Goal: Communication & Community: Share content

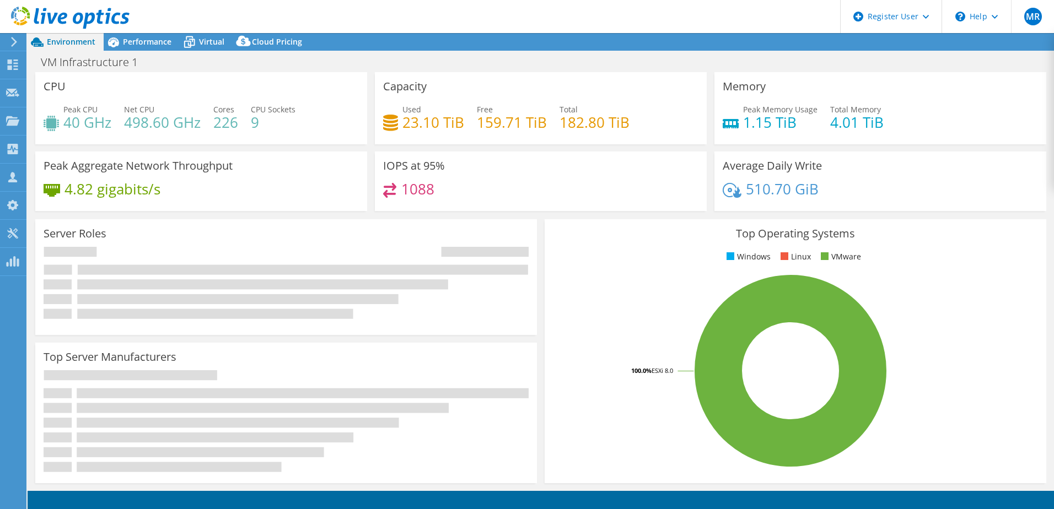
select select "USD"
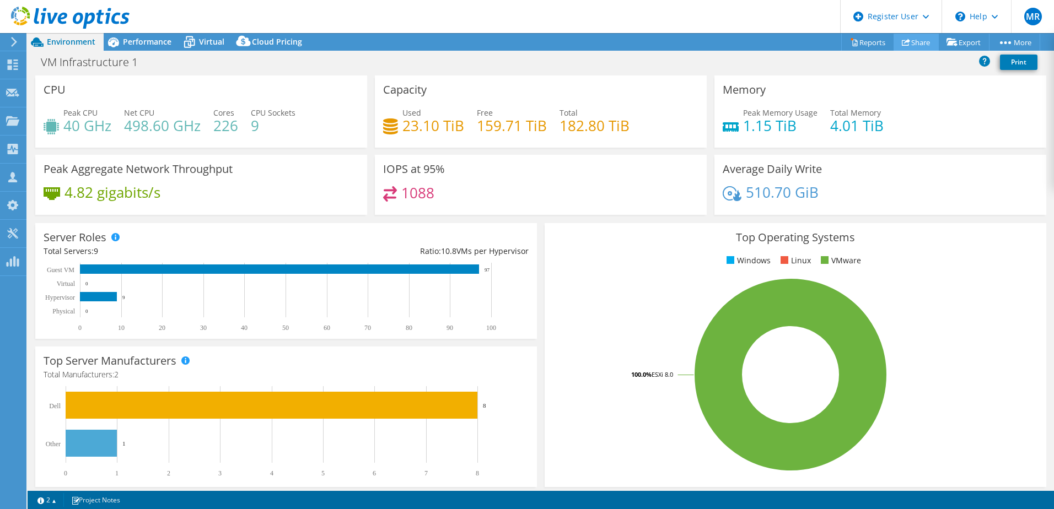
click at [906, 45] on link "Share" at bounding box center [916, 42] width 45 height 17
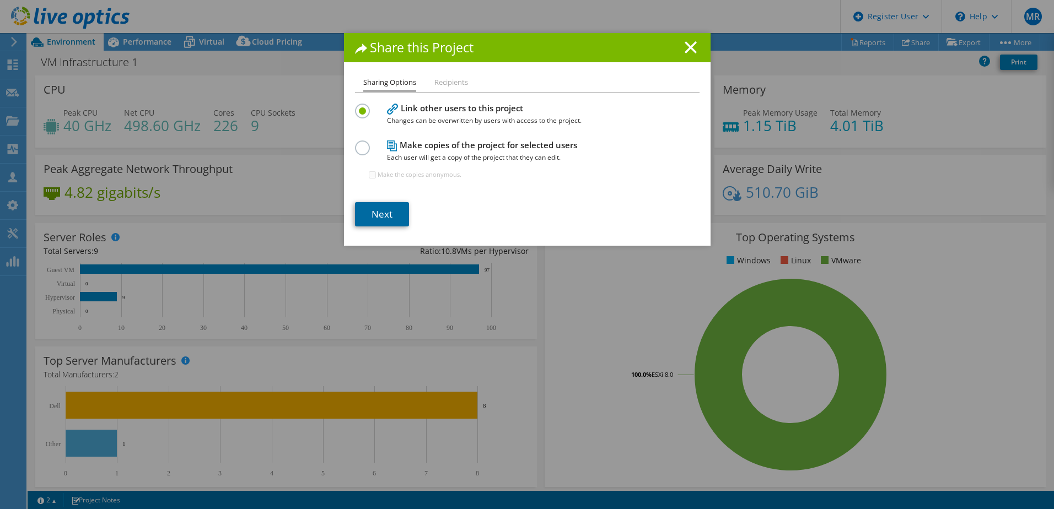
click at [379, 214] on link "Next" at bounding box center [382, 214] width 54 height 24
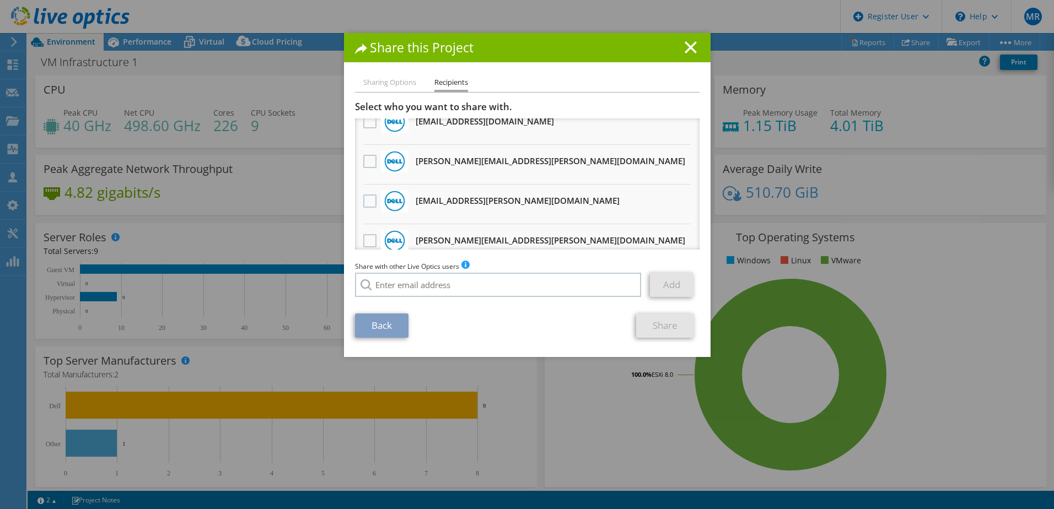
scroll to position [345, 0]
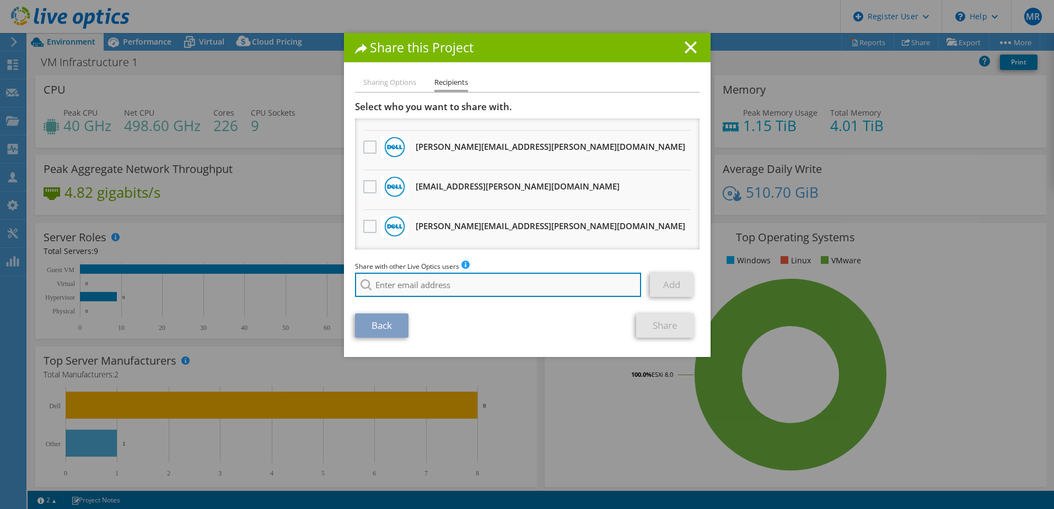
click at [494, 290] on input "search" at bounding box center [498, 285] width 287 height 24
type input "p"
paste input "paul.beadle@dell.com"
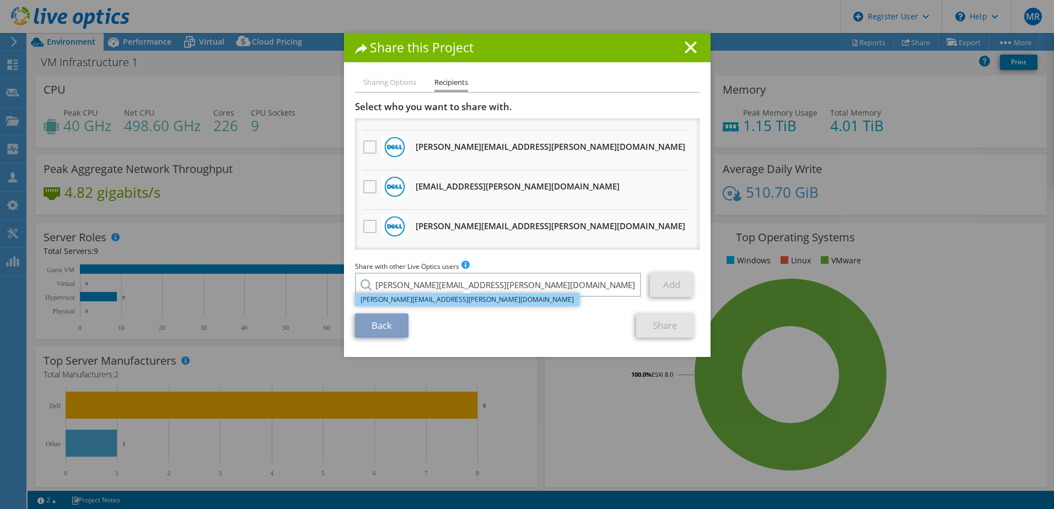
click at [424, 301] on li "Paul.Beadle@dell.com" at bounding box center [467, 299] width 224 height 13
type input "Paul.Beadle@dell.com"
click at [670, 288] on link "Add" at bounding box center [672, 285] width 44 height 24
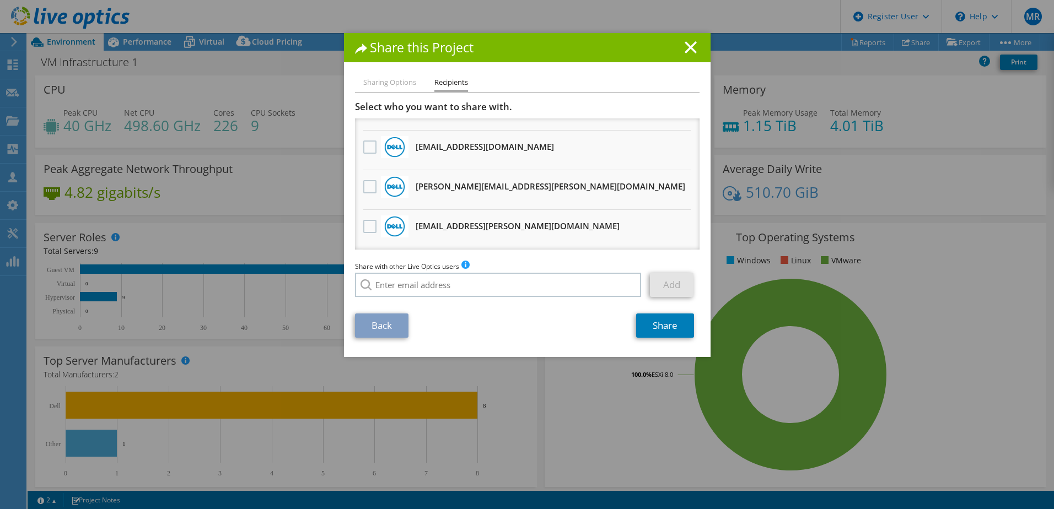
scroll to position [385, 0]
click at [654, 326] on link "Share" at bounding box center [665, 326] width 58 height 24
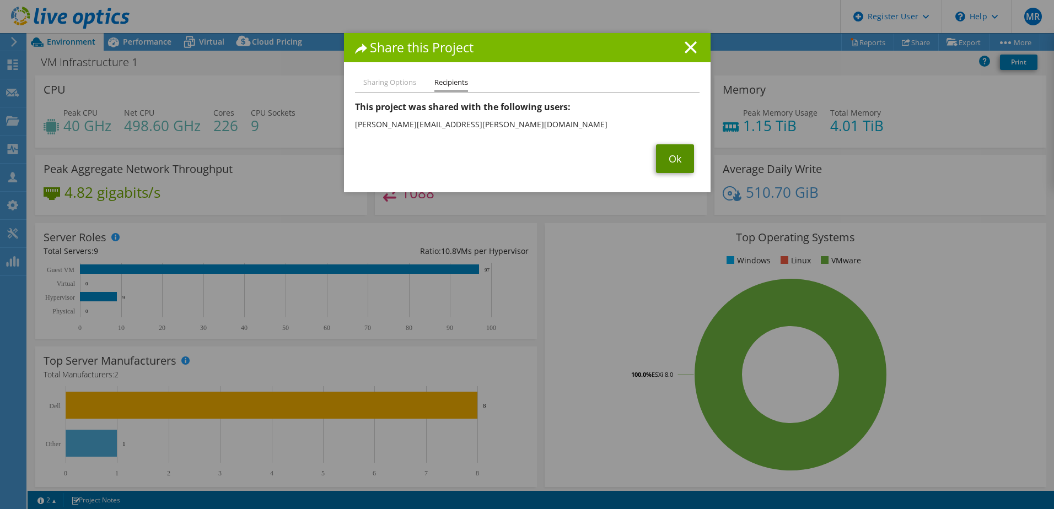
click at [675, 163] on link "Ok" at bounding box center [675, 158] width 38 height 29
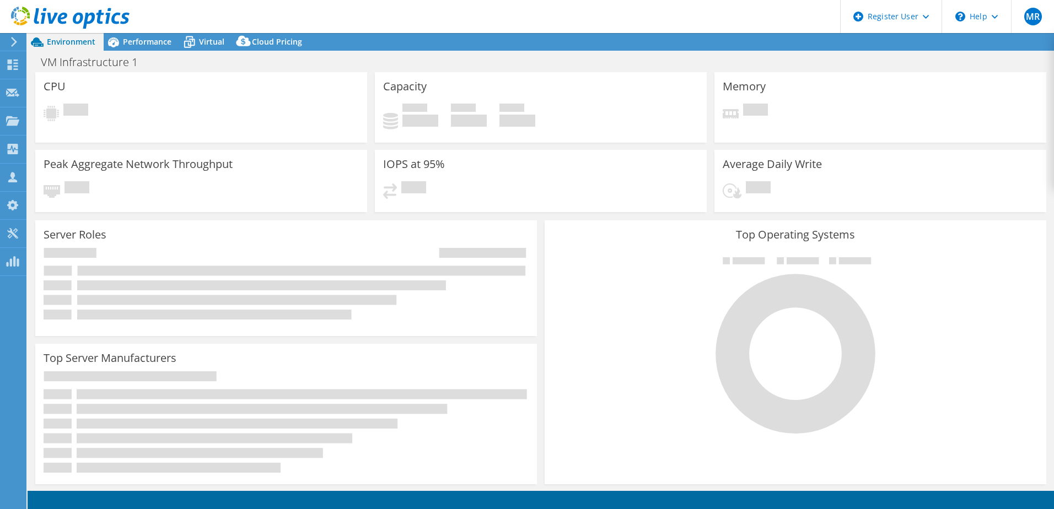
select select "USD"
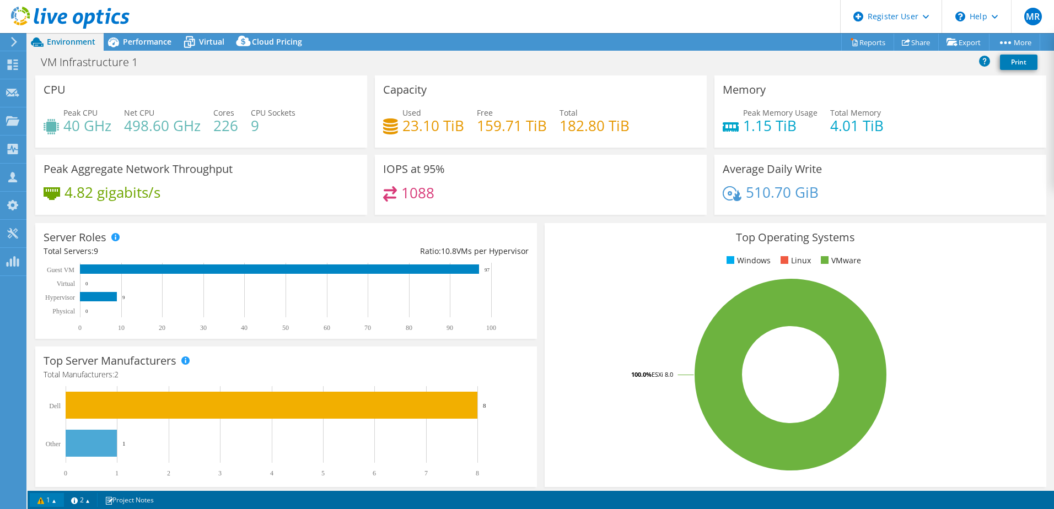
click at [60, 504] on link "1" at bounding box center [47, 500] width 34 height 14
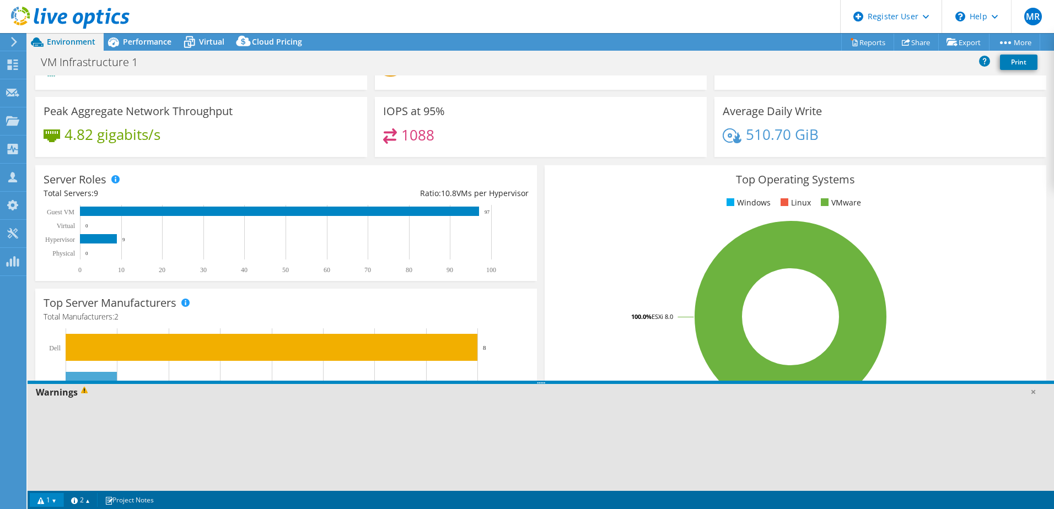
scroll to position [110, 0]
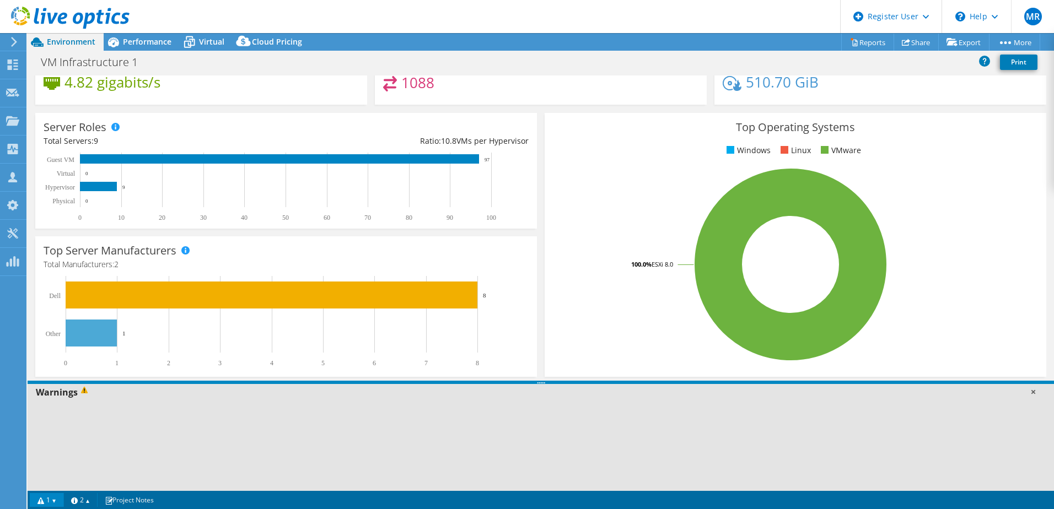
click at [1034, 394] on link at bounding box center [1032, 391] width 11 height 11
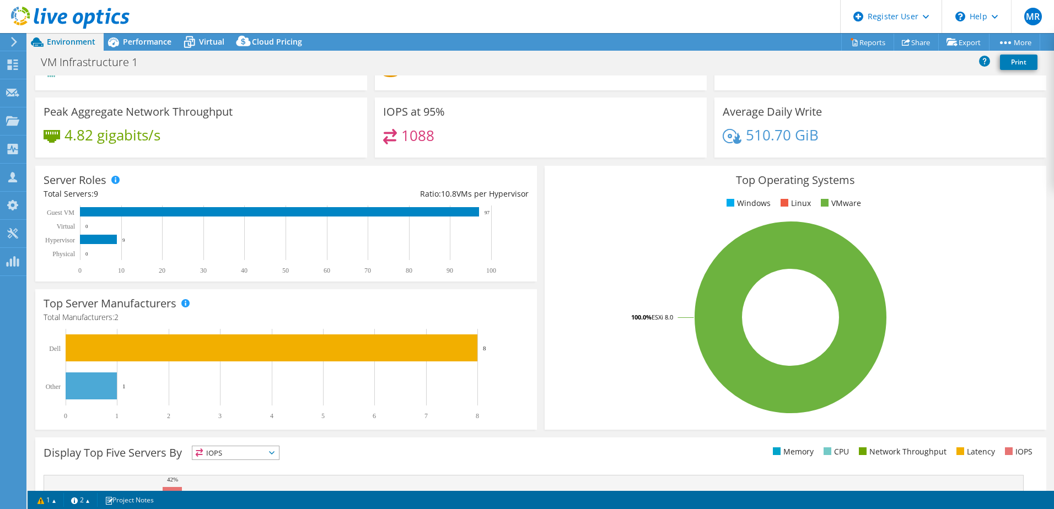
scroll to position [227, 0]
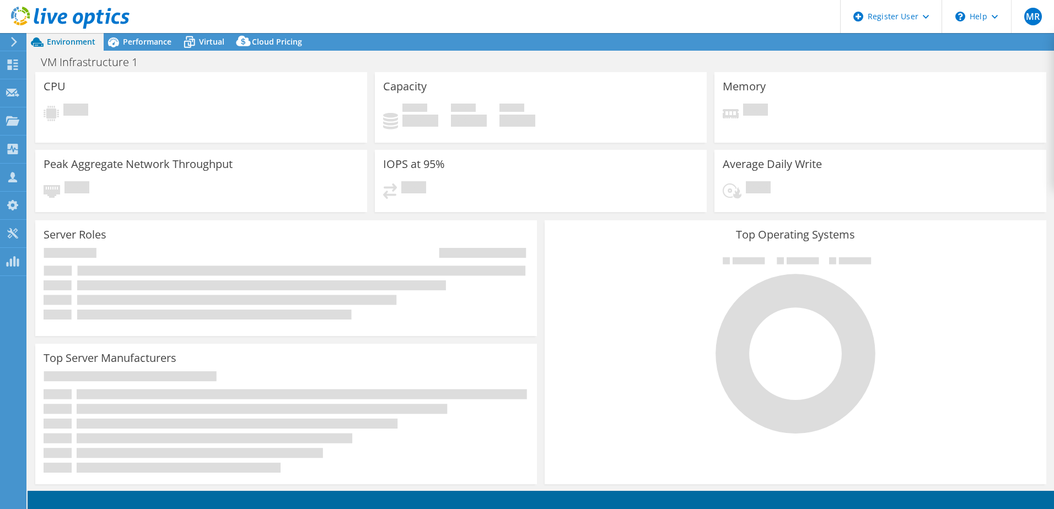
select select "USD"
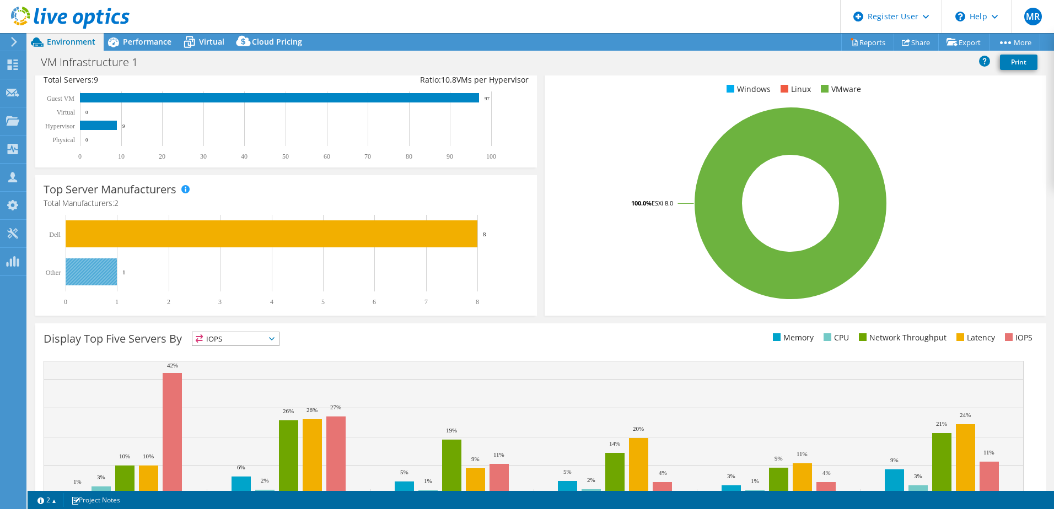
scroll to position [227, 0]
